Goal: Task Accomplishment & Management: Use online tool/utility

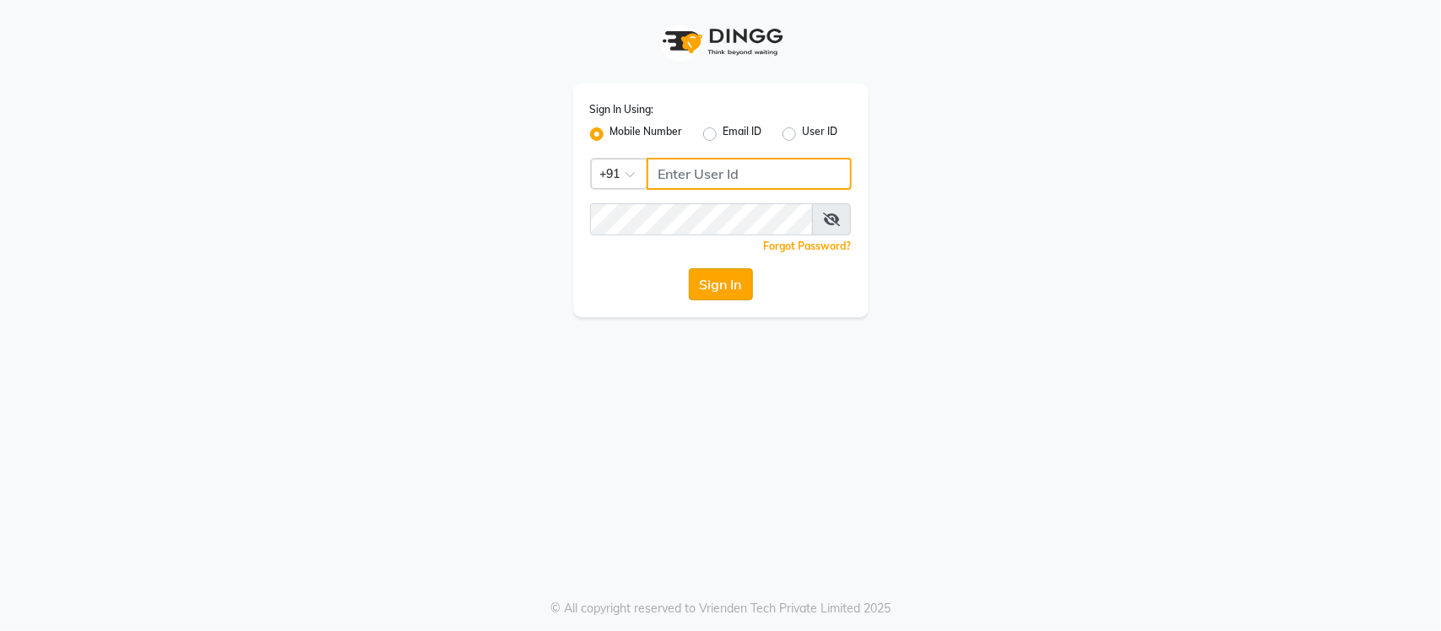
type input "8668419955"
click at [722, 285] on button "Sign In" at bounding box center [721, 284] width 64 height 32
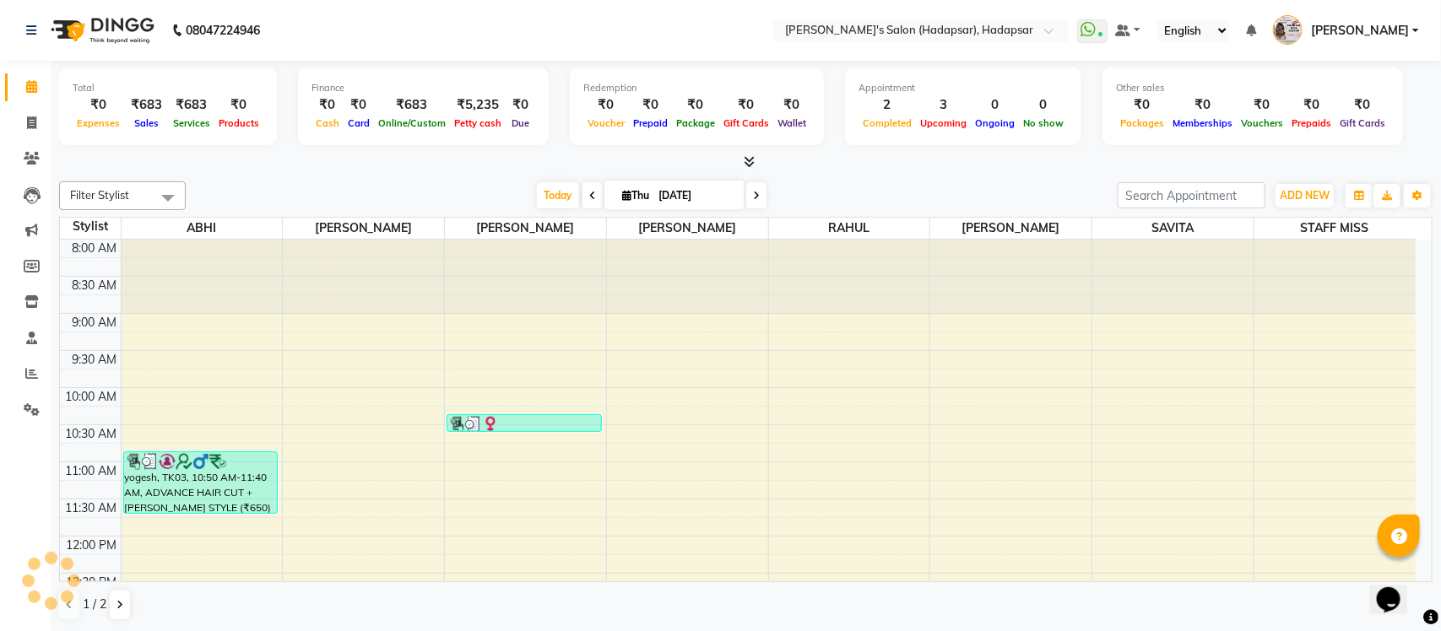
click at [751, 161] on icon at bounding box center [748, 161] width 11 height 13
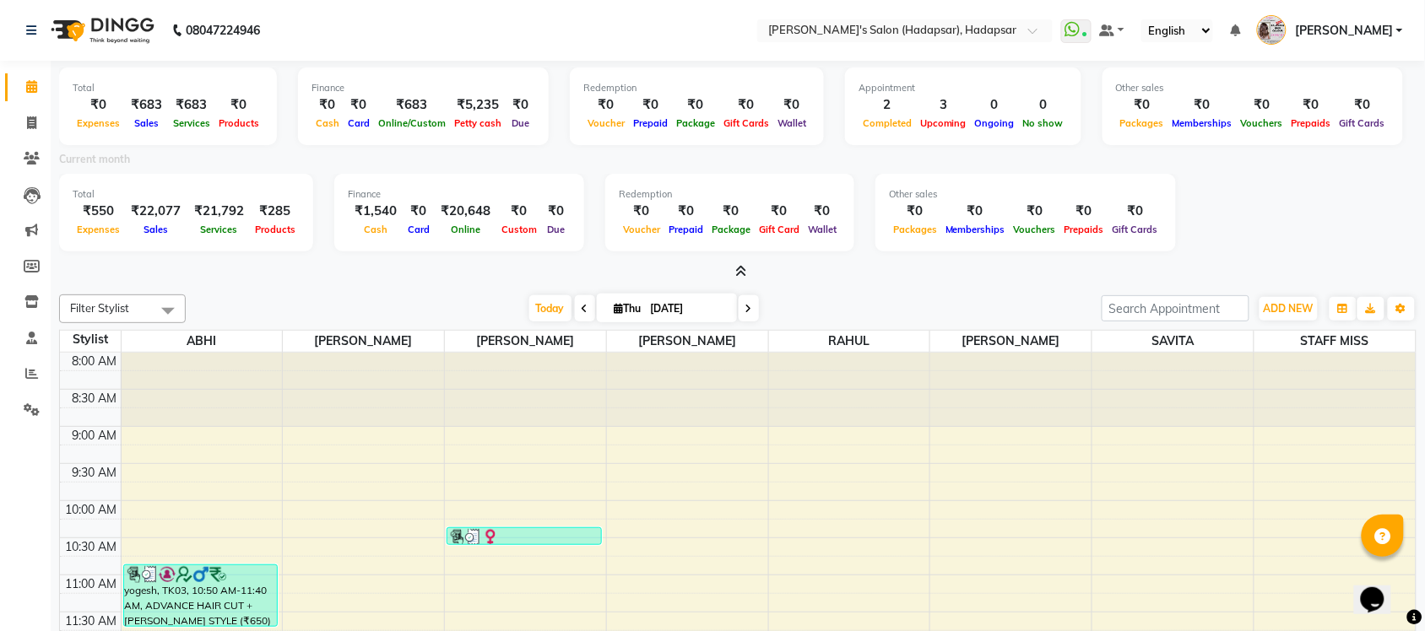
click at [739, 268] on icon at bounding box center [741, 271] width 11 height 13
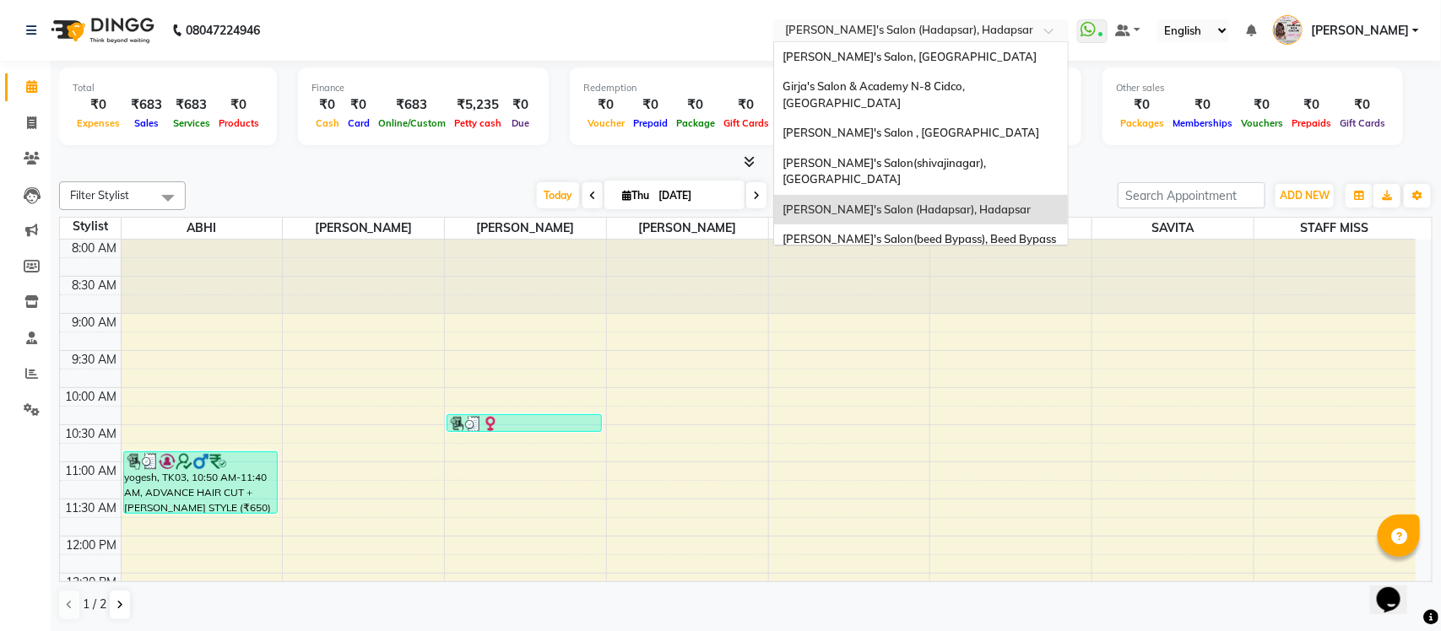
click at [941, 31] on input "text" at bounding box center [903, 32] width 245 height 17
click at [949, 57] on span "[PERSON_NAME]'s Salon, [GEOGRAPHIC_DATA]" at bounding box center [909, 57] width 254 height 14
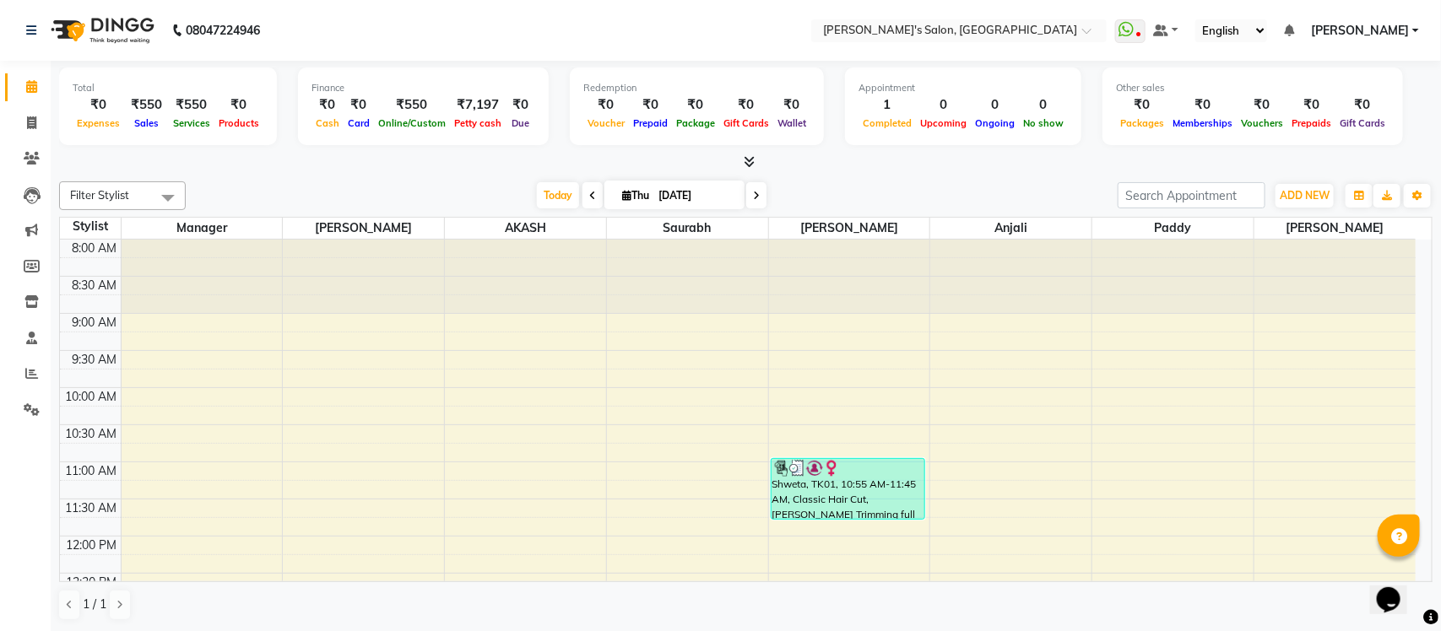
click at [748, 160] on icon at bounding box center [748, 161] width 11 height 13
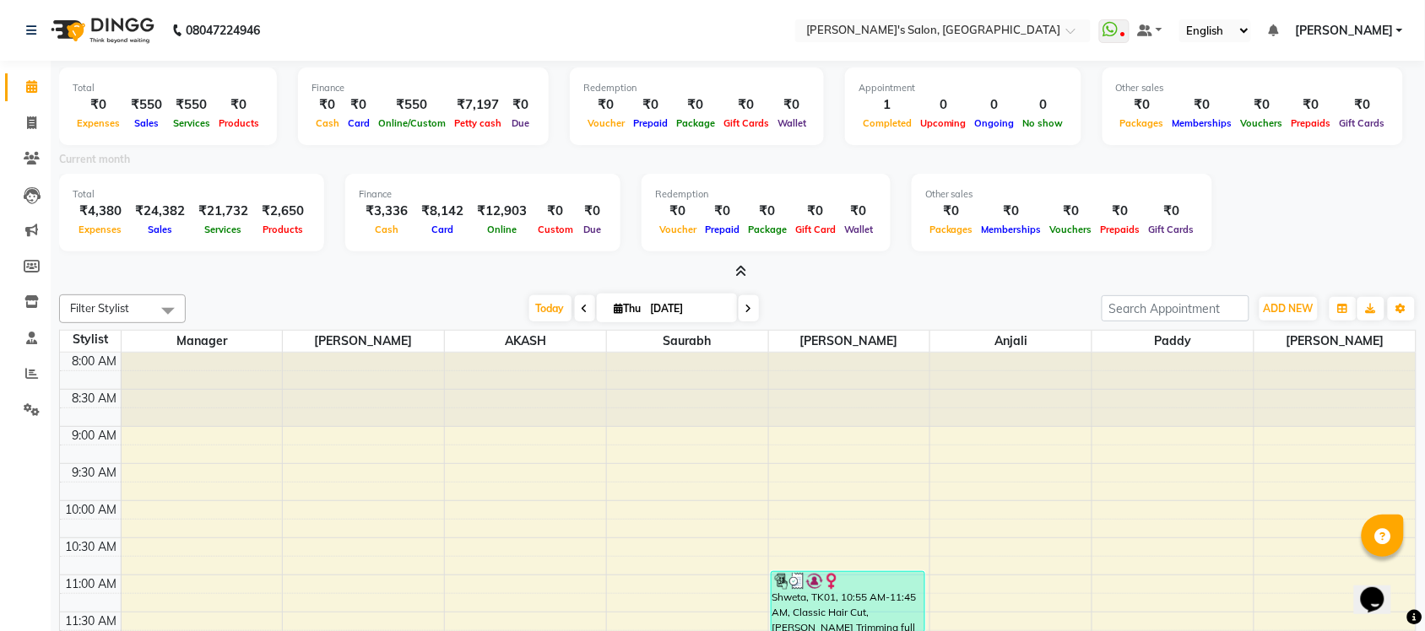
click at [367, 295] on div "Filter Stylist Select All Manager [PERSON_NAME] AKASH Saurabh ANIL KONDHAMANGAL…" at bounding box center [737, 309] width 1357 height 29
click at [31, 369] on icon at bounding box center [31, 373] width 13 height 13
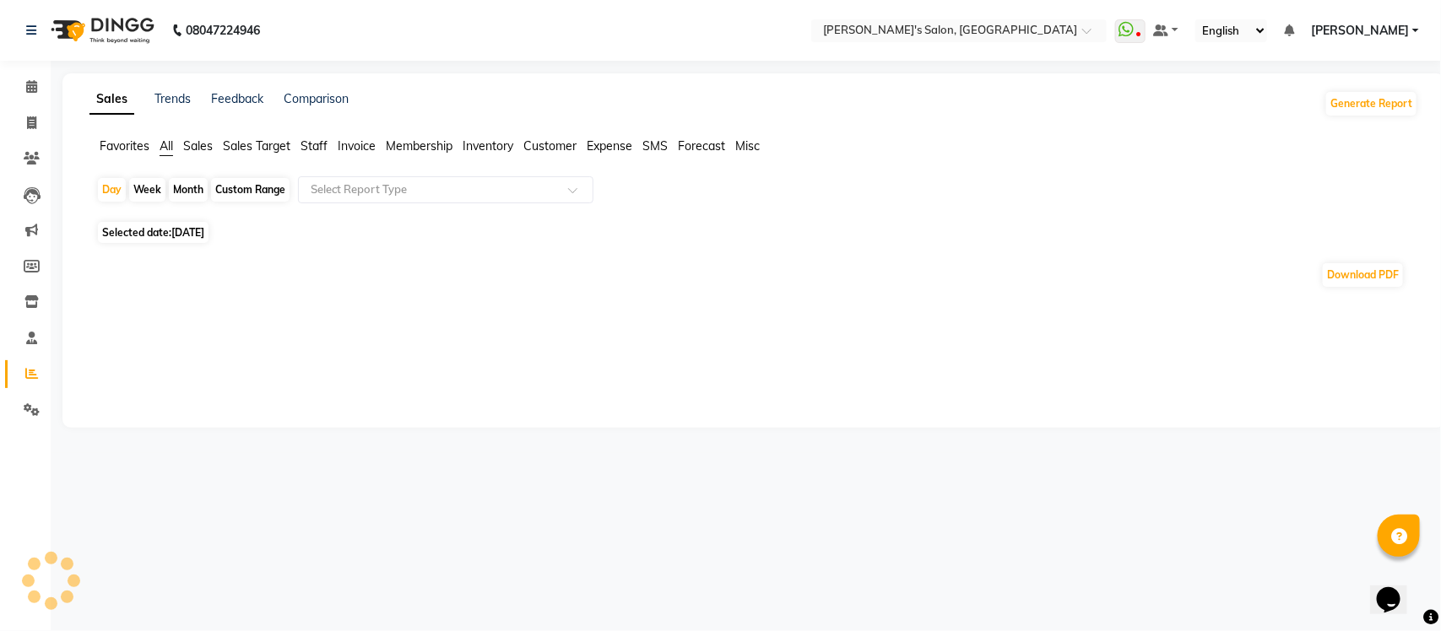
click at [184, 190] on div "Month" at bounding box center [188, 190] width 39 height 24
select select "9"
select select "2025"
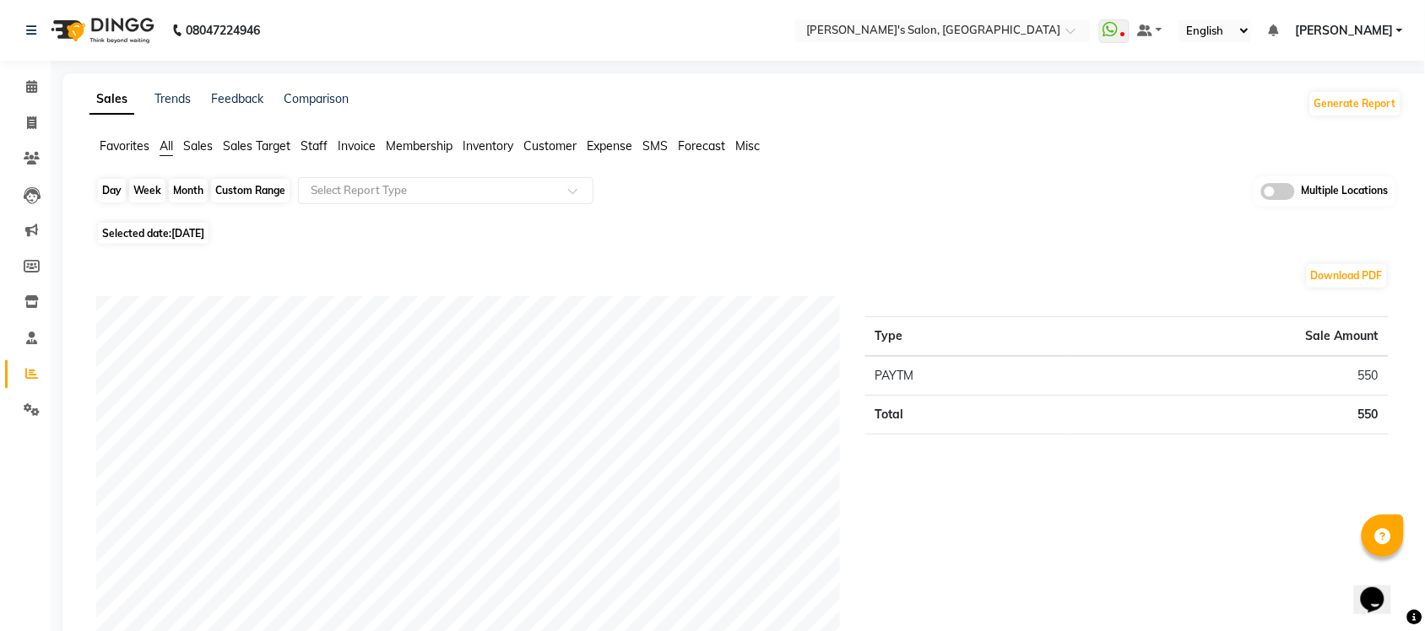
click at [184, 192] on div "Month" at bounding box center [188, 191] width 39 height 24
select select "9"
select select "2025"
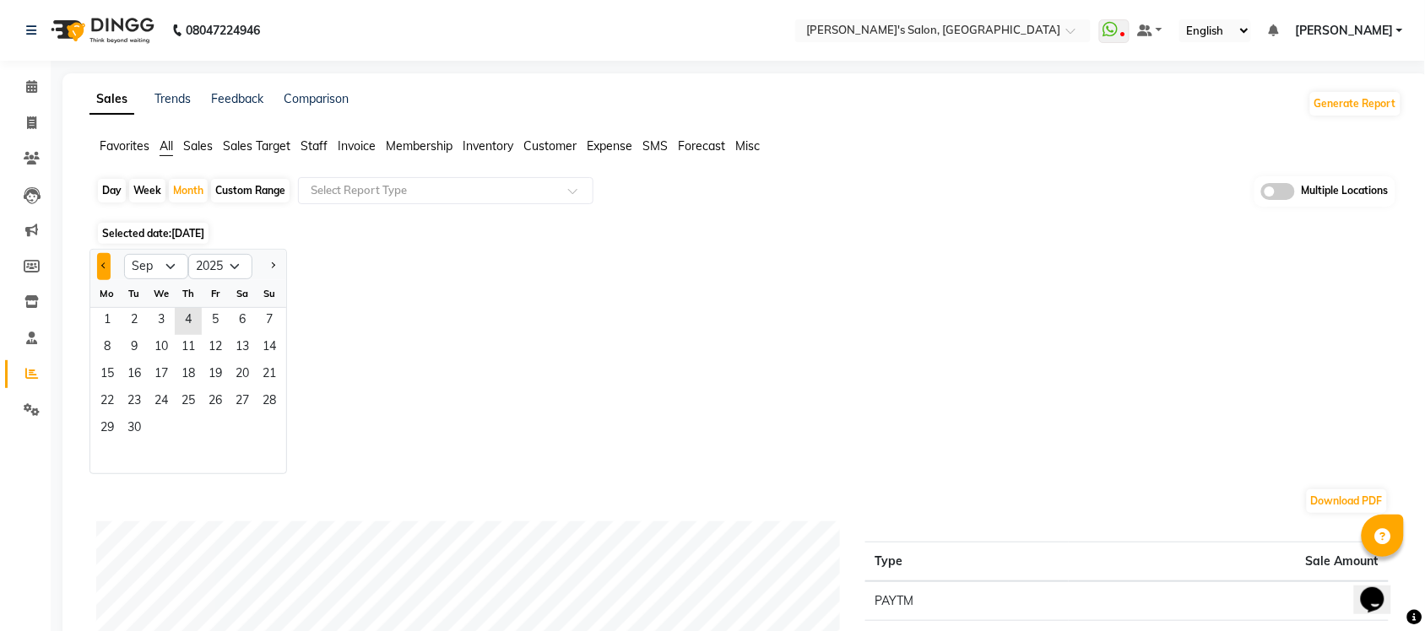
click at [100, 273] on button "Previous month" at bounding box center [104, 266] width 14 height 27
select select "8"
click at [219, 327] on span "1" at bounding box center [215, 321] width 27 height 27
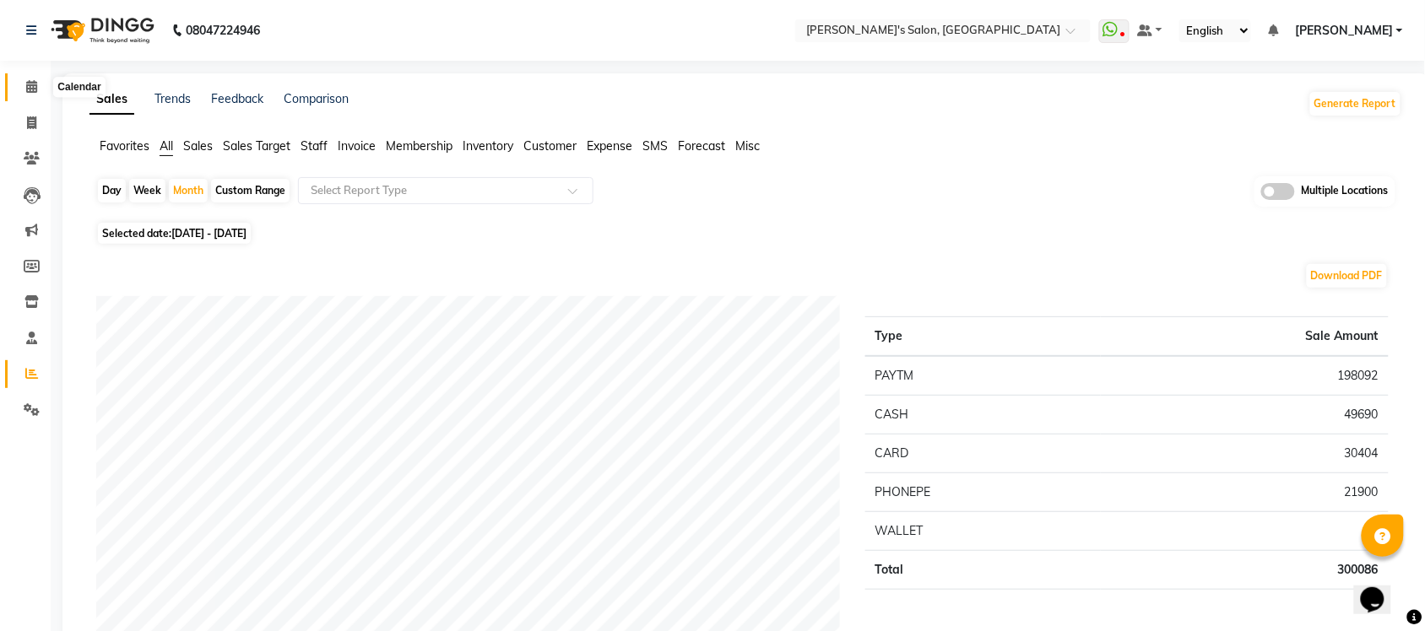
click at [31, 83] on icon at bounding box center [31, 86] width 11 height 13
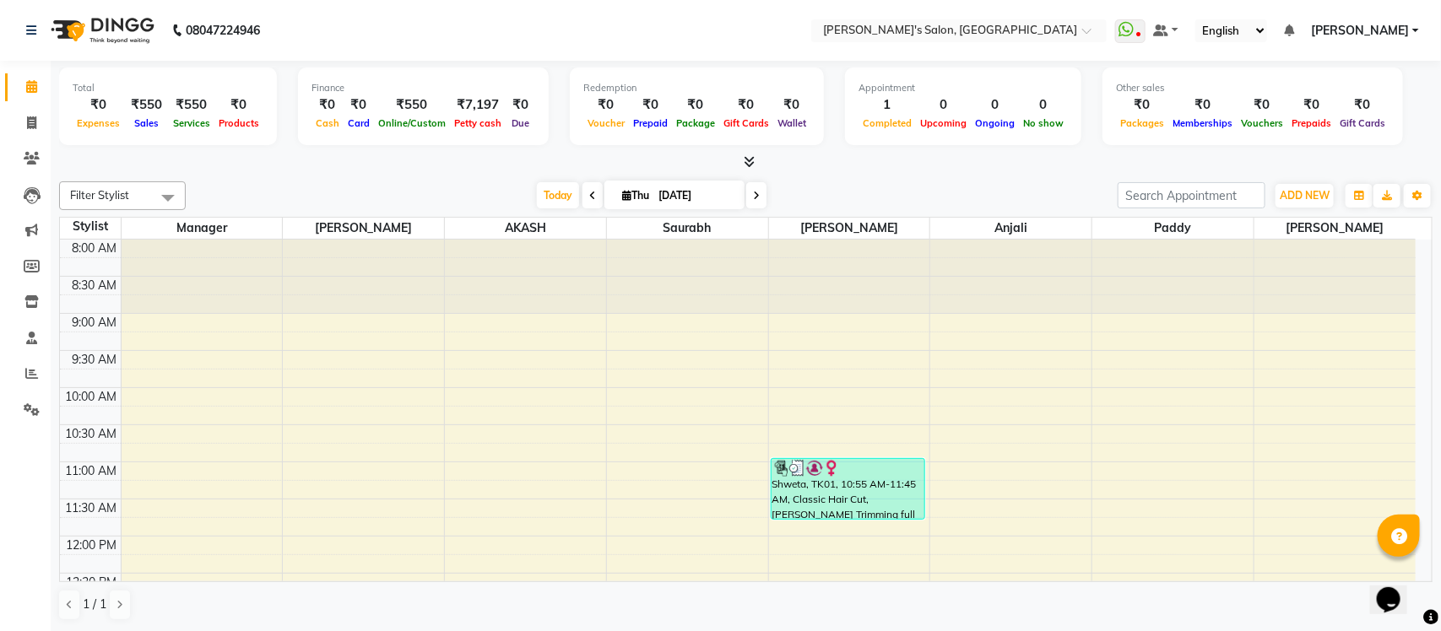
click at [263, 170] on div at bounding box center [745, 163] width 1373 height 18
